Goal: Transaction & Acquisition: Book appointment/travel/reservation

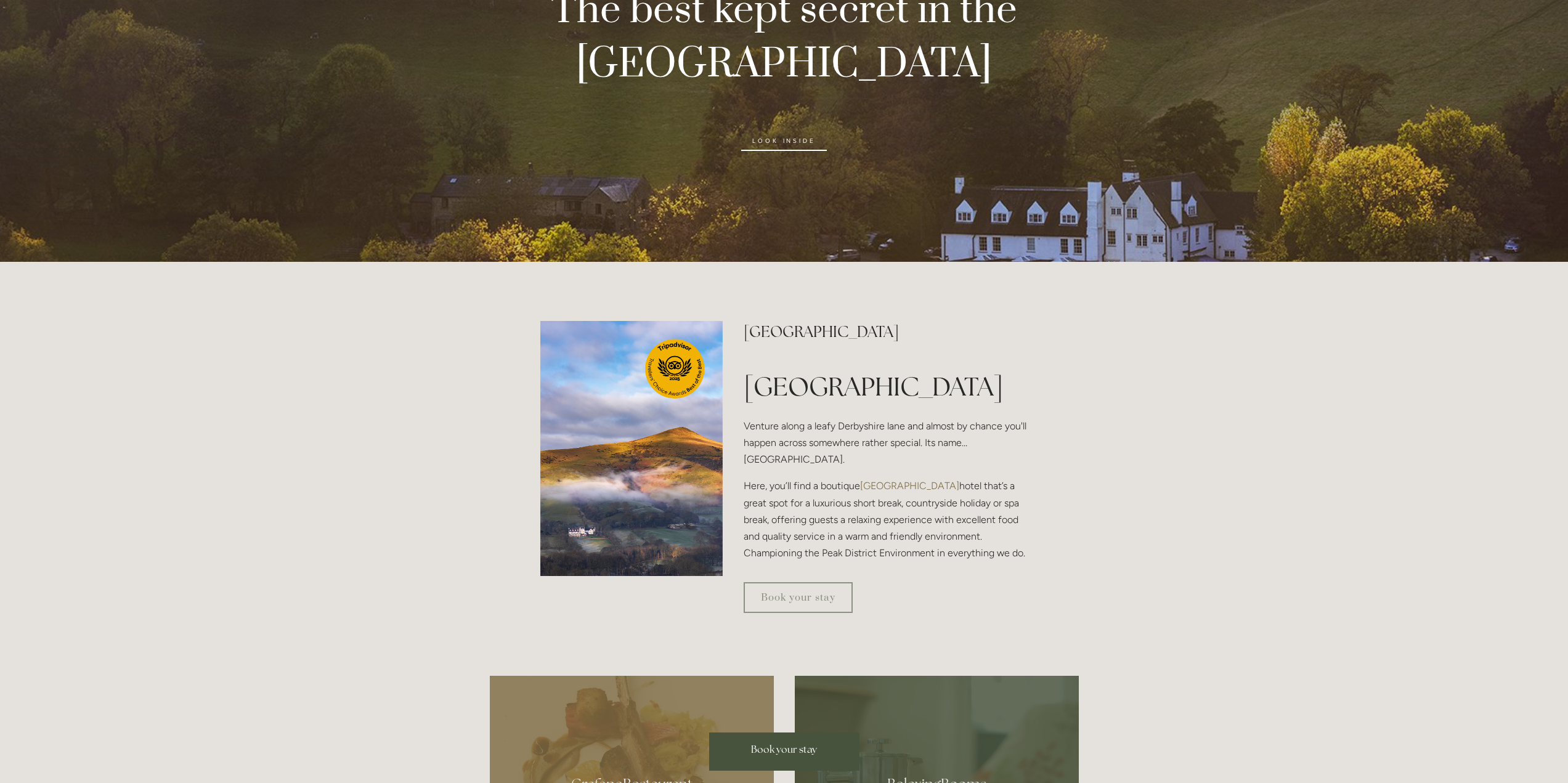
scroll to position [431, 0]
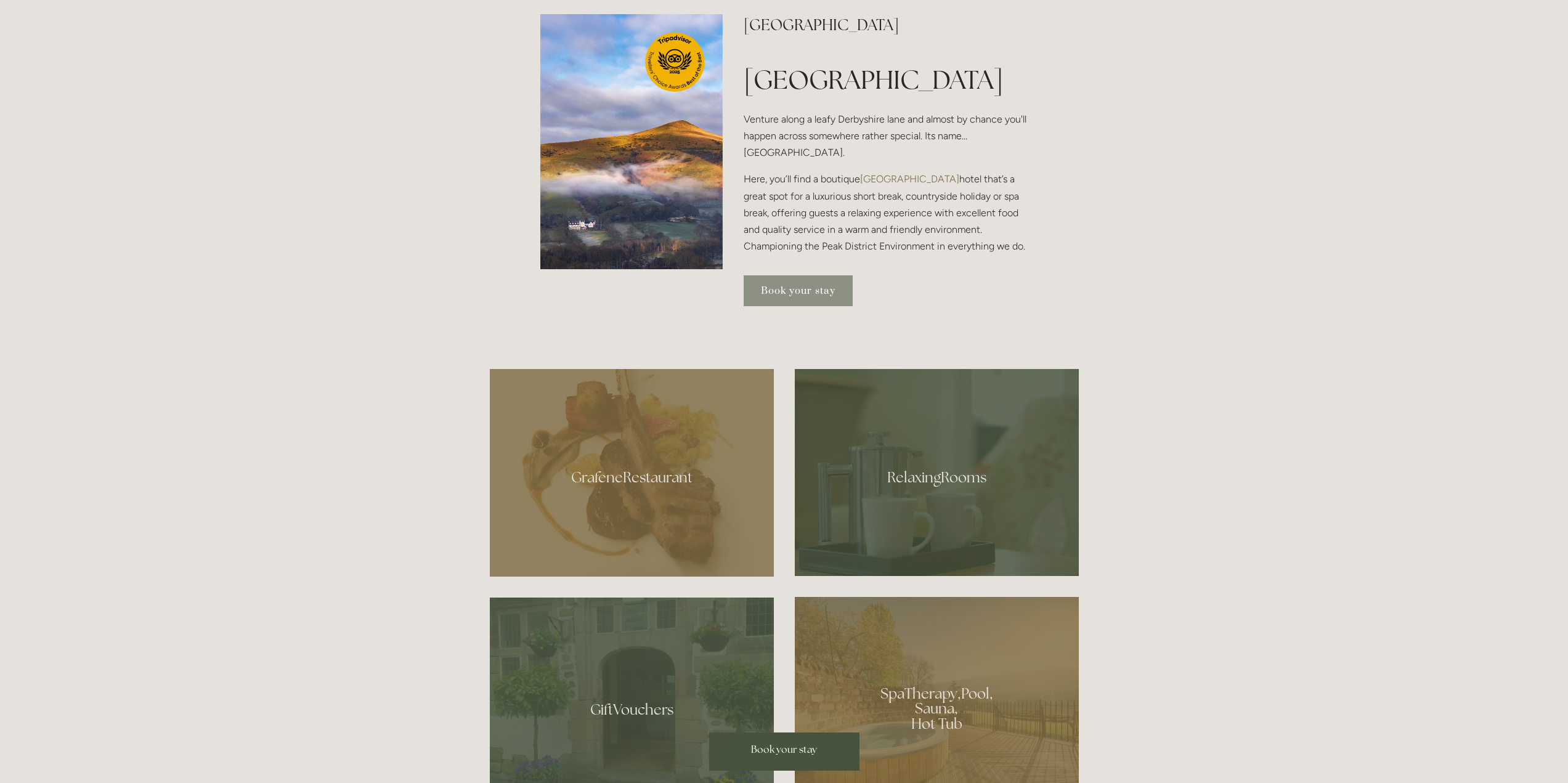
click at [810, 307] on link "Book your stay" at bounding box center [798, 290] width 109 height 30
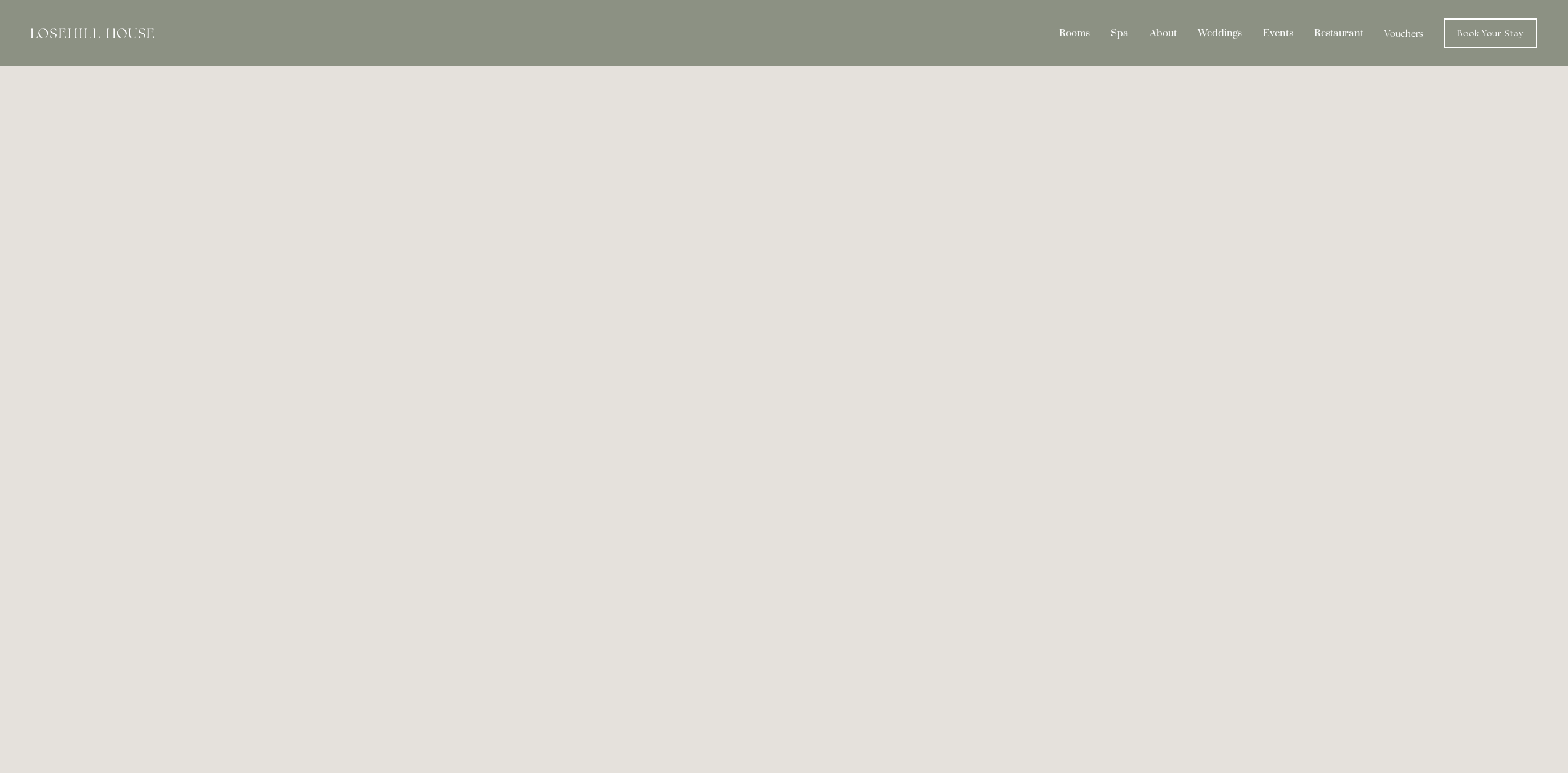
click at [62, 29] on img at bounding box center [92, 33] width 123 height 10
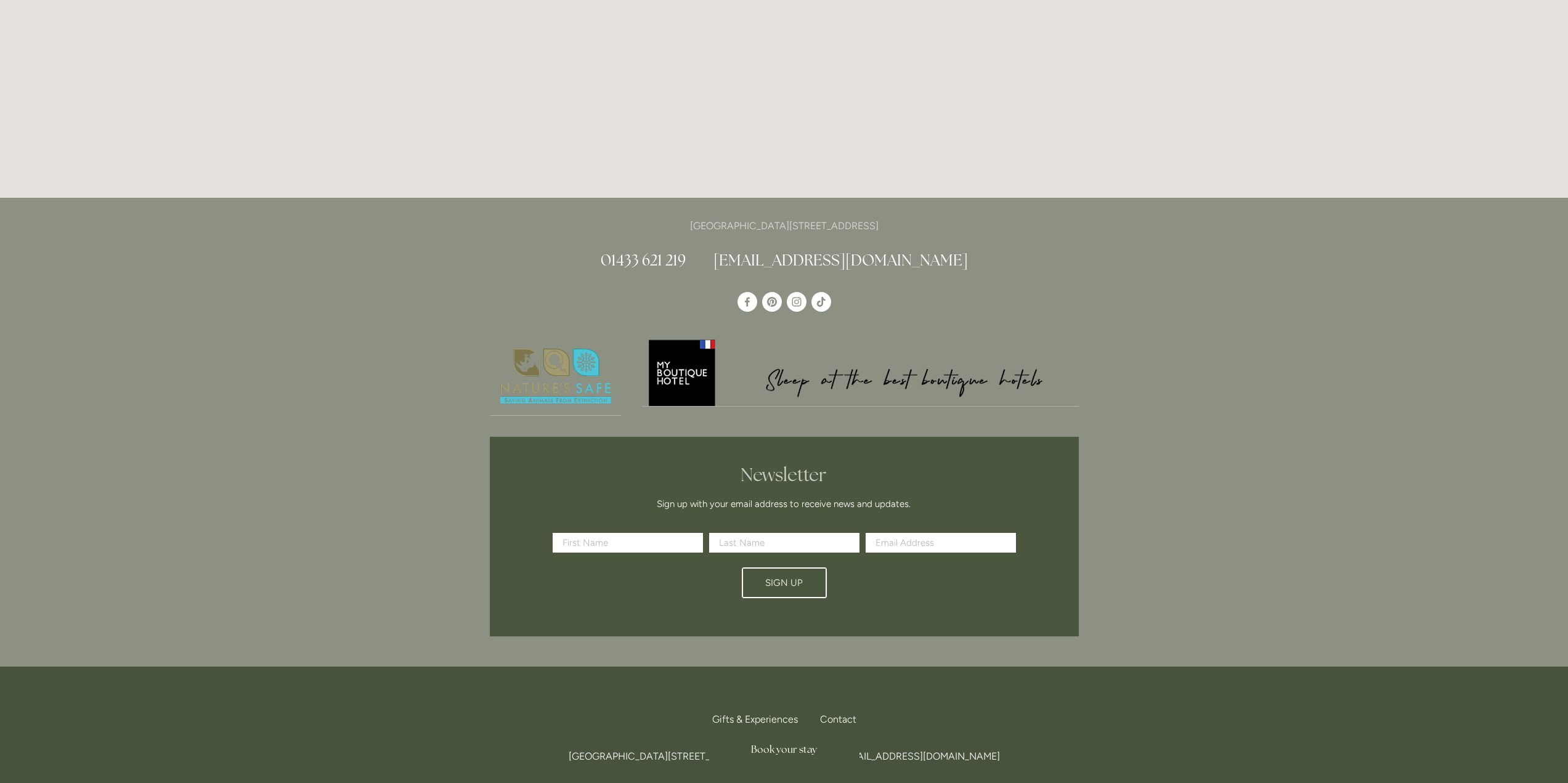
scroll to position [3422, 0]
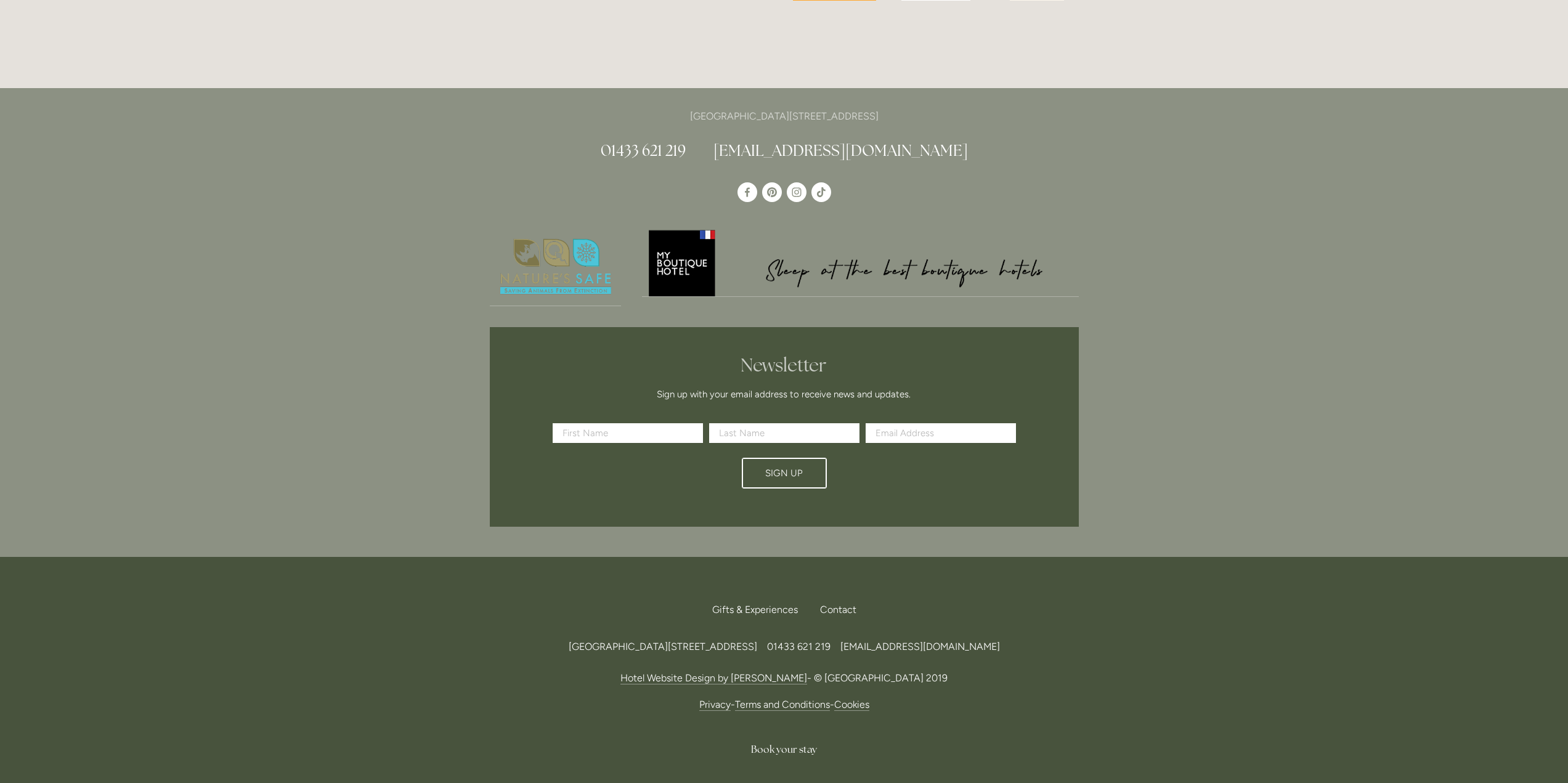
drag, startPoint x: 885, startPoint y: 85, endPoint x: 937, endPoint y: 85, distance: 52.0
click at [937, 108] on p "[GEOGRAPHIC_DATA][STREET_ADDRESS]" at bounding box center [784, 116] width 589 height 17
copy p "S33 6AF"
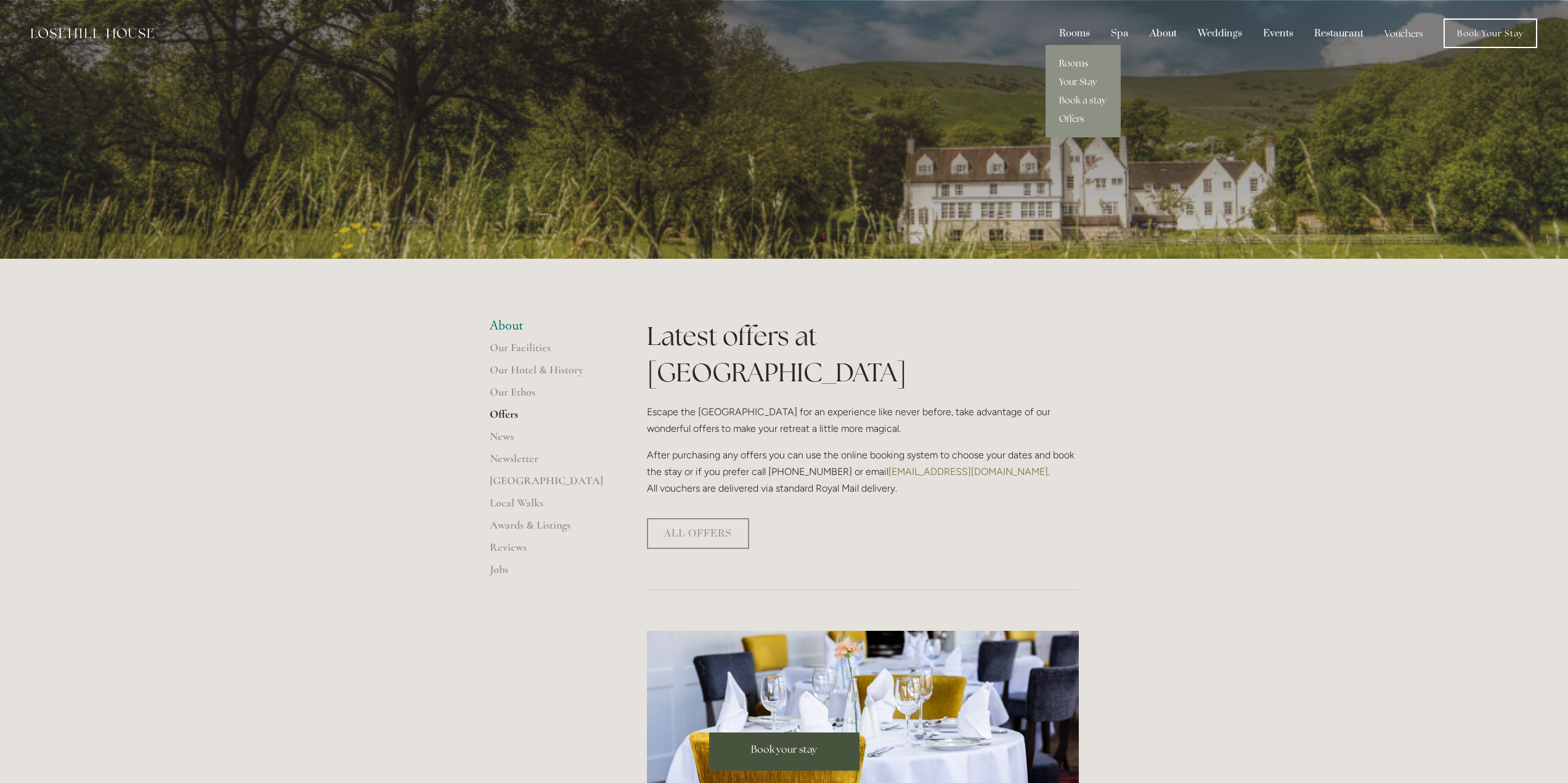
click at [1077, 59] on link "Rooms" at bounding box center [1083, 64] width 75 height 18
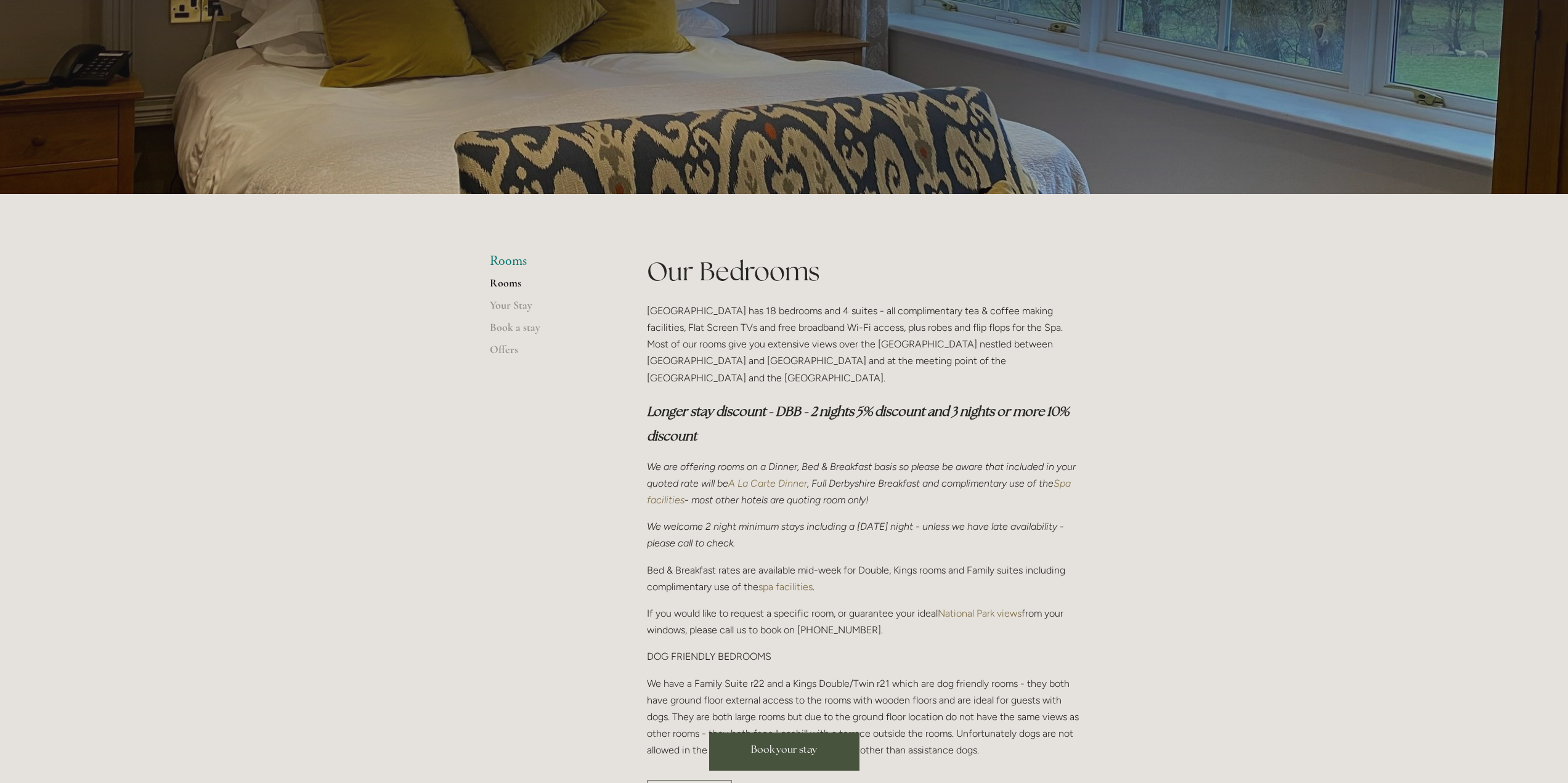
scroll to position [309, 0]
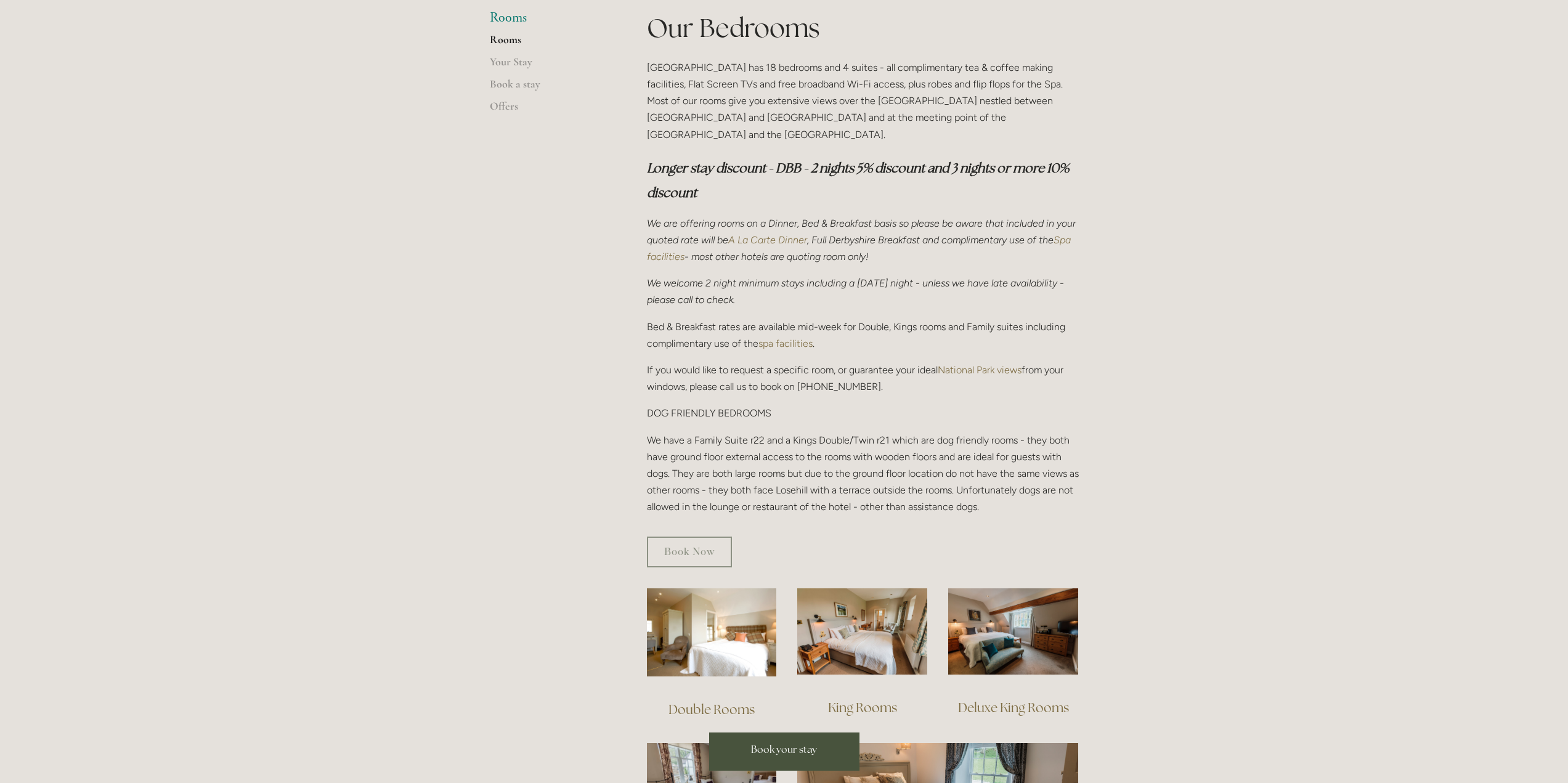
click at [774, 751] on span "Book your stay" at bounding box center [784, 750] width 66 height 13
